Goal: Manage account settings

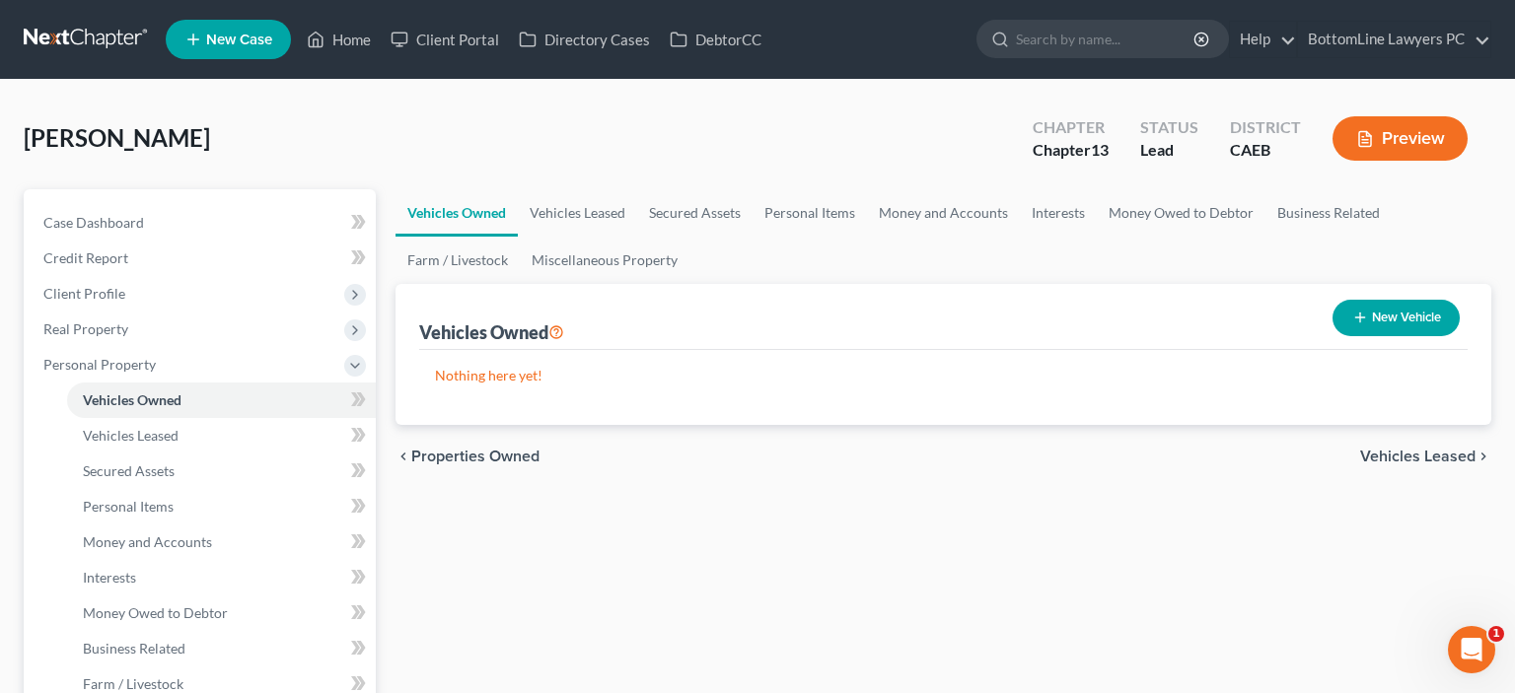
click at [79, 34] on link at bounding box center [87, 40] width 126 height 36
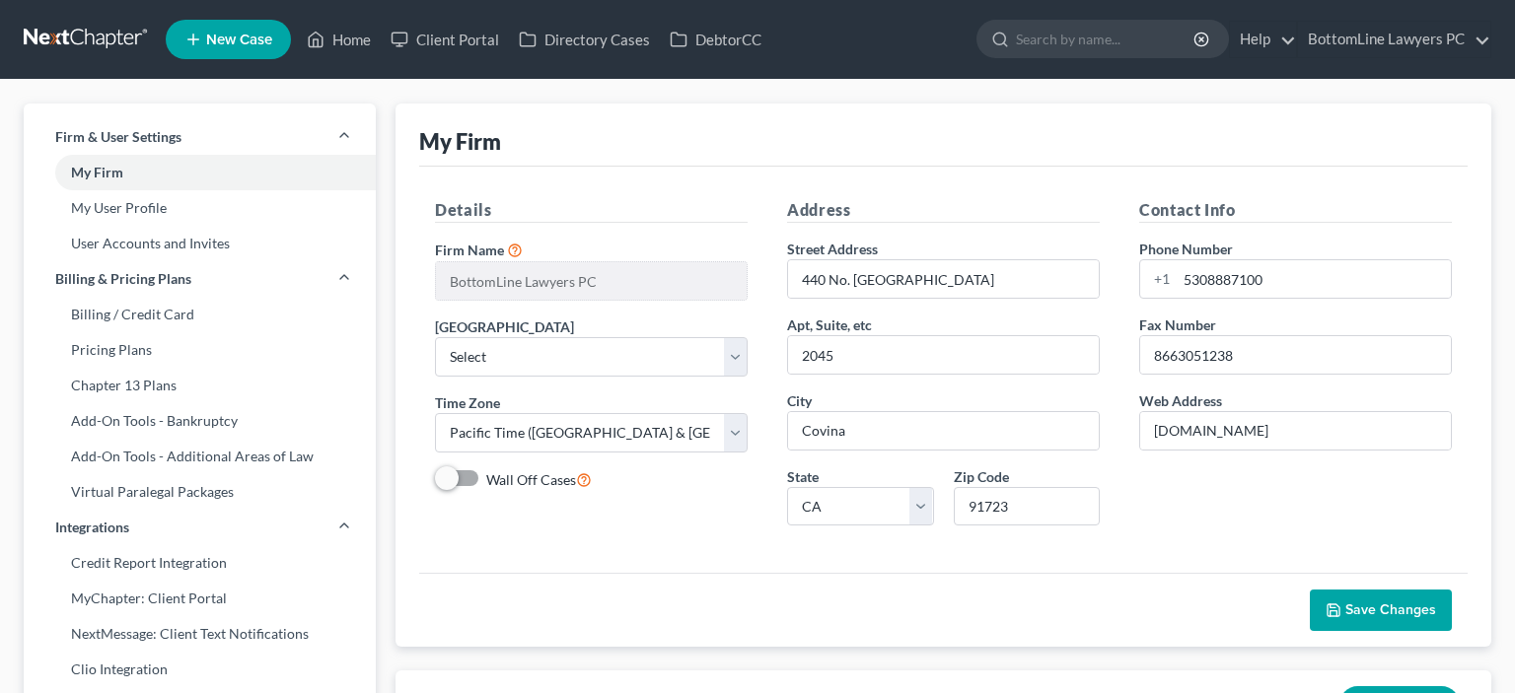
select select "29"
select select "4"
click at [90, 37] on link at bounding box center [87, 40] width 126 height 36
